Goal: Information Seeking & Learning: Learn about a topic

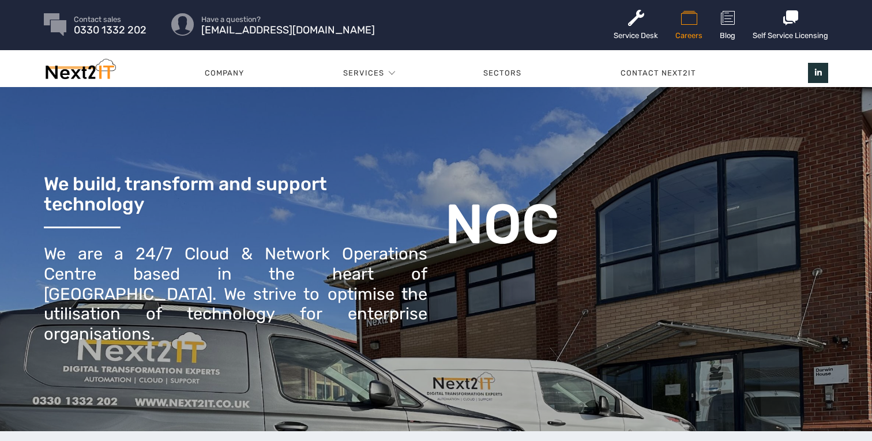
click at [686, 17] on icon at bounding box center [689, 18] width 27 height 18
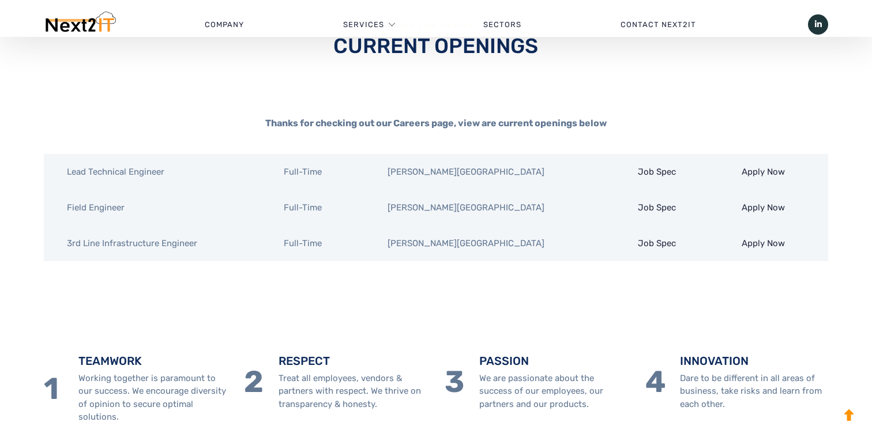
scroll to position [367, 0]
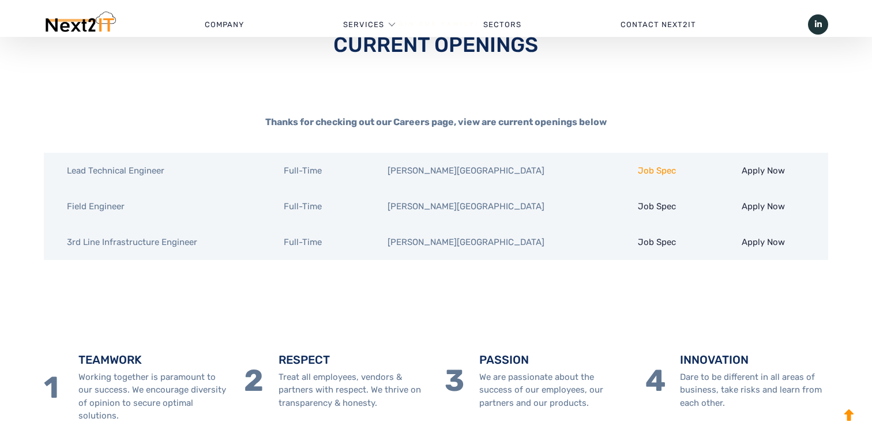
click at [638, 170] on link "Job Spec" at bounding box center [657, 171] width 38 height 10
click at [643, 205] on link "Job Spec" at bounding box center [657, 206] width 38 height 10
click at [639, 241] on link "Job Spec" at bounding box center [657, 242] width 38 height 10
